Goal: Information Seeking & Learning: Find specific fact

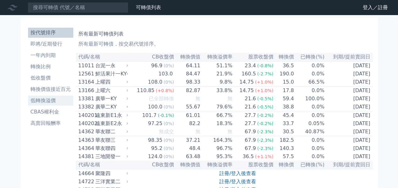
click at [47, 101] on li "低轉換溢價" at bounding box center [50, 101] width 45 height 8
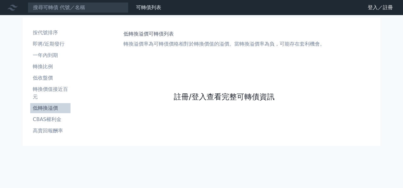
click at [200, 100] on link "註冊/登入查看完整可轉債資訊" at bounding box center [224, 97] width 101 height 10
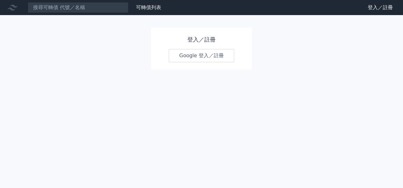
click at [201, 58] on link "Google 登入／註冊" at bounding box center [201, 55] width 65 height 13
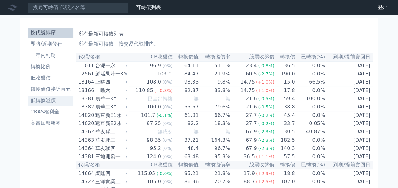
click at [49, 103] on li "低轉換溢價" at bounding box center [50, 101] width 45 height 8
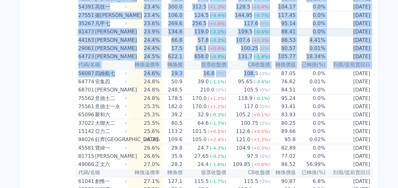
scroll to position [1511, 0]
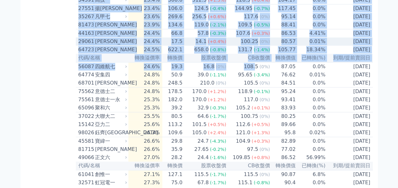
drag, startPoint x: 76, startPoint y: 111, endPoint x: 371, endPoint y: 148, distance: 297.5
copy table "55983 lorem -2.5% 44.8 27.9 (-9.7%) 293.8 (-0.5%) 149.18 7.5% 2712-83-38 ipsum …"
